Goal: Check status: Check status

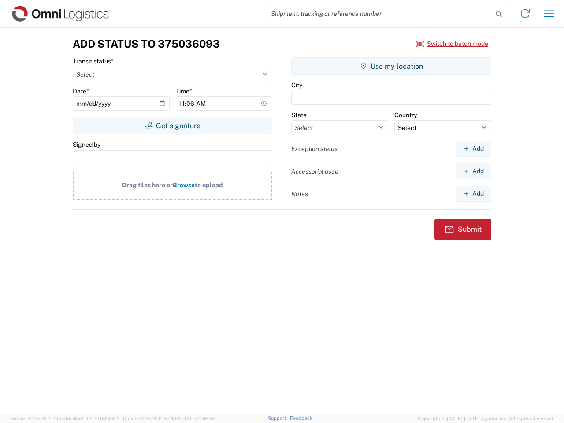
click at [379, 14] on input "search" at bounding box center [378, 13] width 228 height 17
click at [499, 14] on icon at bounding box center [499, 14] width 12 height 12
click at [525, 14] on icon at bounding box center [525, 14] width 14 height 14
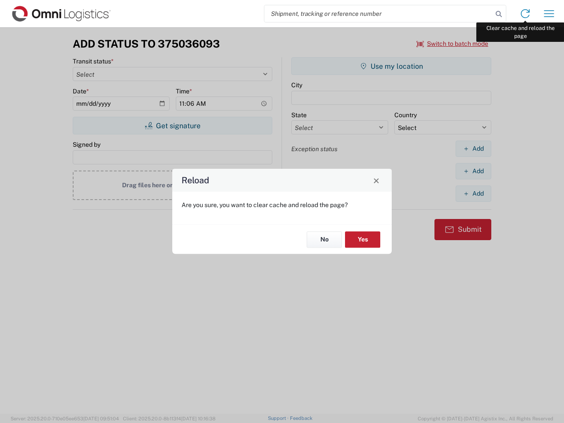
click at [549, 14] on div "Reload Are you sure, you want to clear cache and reload the page? No Yes" at bounding box center [282, 211] width 564 height 423
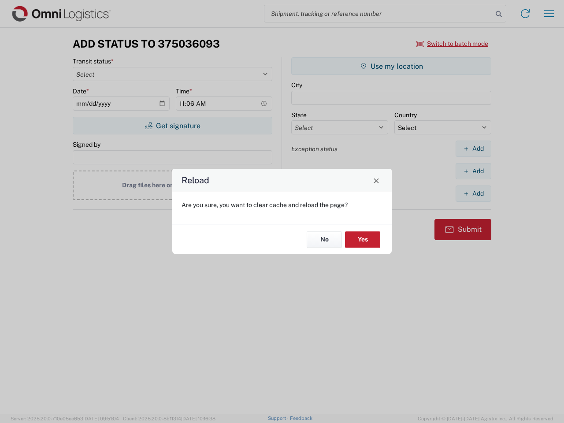
click at [453, 44] on div "Reload Are you sure, you want to clear cache and reload the page? No Yes" at bounding box center [282, 211] width 564 height 423
click at [172, 126] on div "Reload Are you sure, you want to clear cache and reload the page? No Yes" at bounding box center [282, 211] width 564 height 423
click at [391, 66] on div "Reload Are you sure, you want to clear cache and reload the page? No Yes" at bounding box center [282, 211] width 564 height 423
click at [473, 149] on div "Reload Are you sure, you want to clear cache and reload the page? No Yes" at bounding box center [282, 211] width 564 height 423
click at [473, 171] on div "Reload Are you sure, you want to clear cache and reload the page? No Yes" at bounding box center [282, 211] width 564 height 423
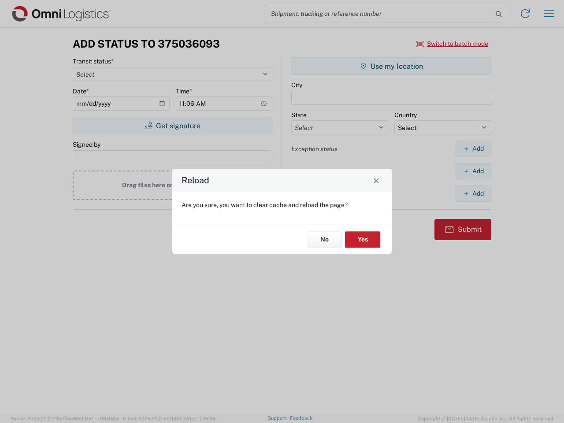
click at [473, 193] on div "Reload Are you sure, you want to clear cache and reload the page? No Yes" at bounding box center [282, 211] width 564 height 423
